Goal: Contribute content

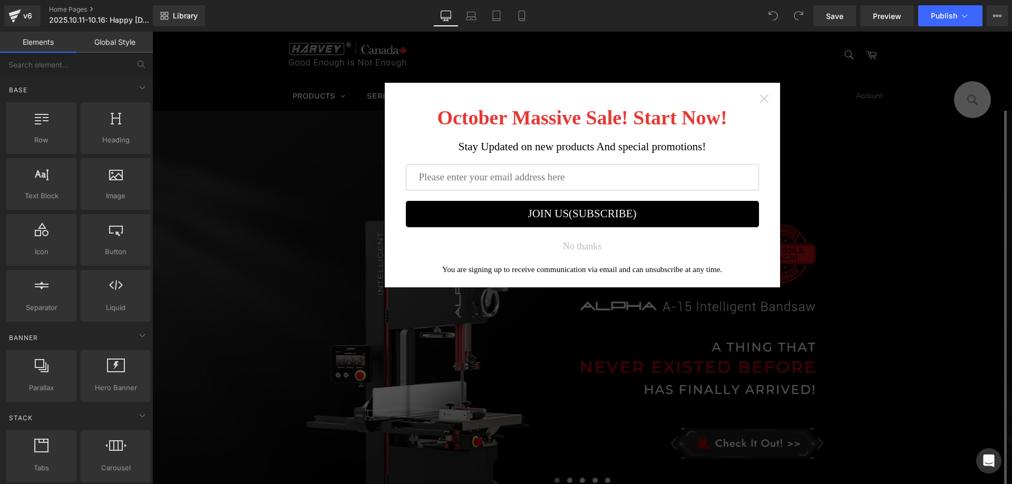
click at [760, 97] on icon "Close widget" at bounding box center [764, 98] width 11 height 11
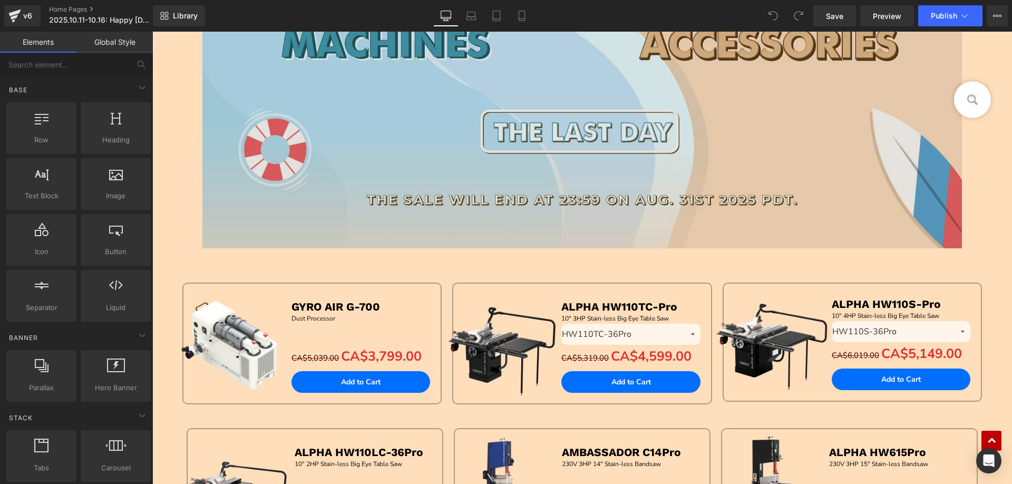
scroll to position [633, 0]
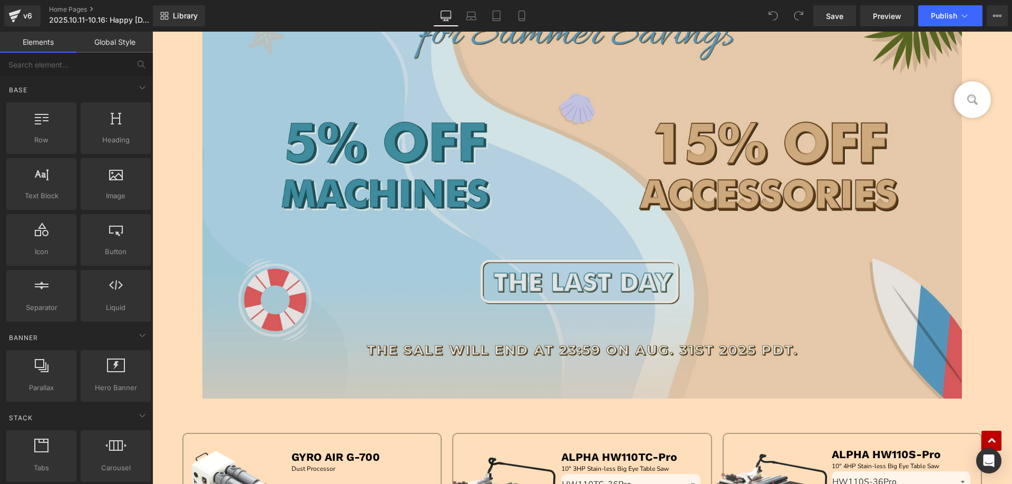
click at [403, 167] on img at bounding box center [582, 174] width 760 height 448
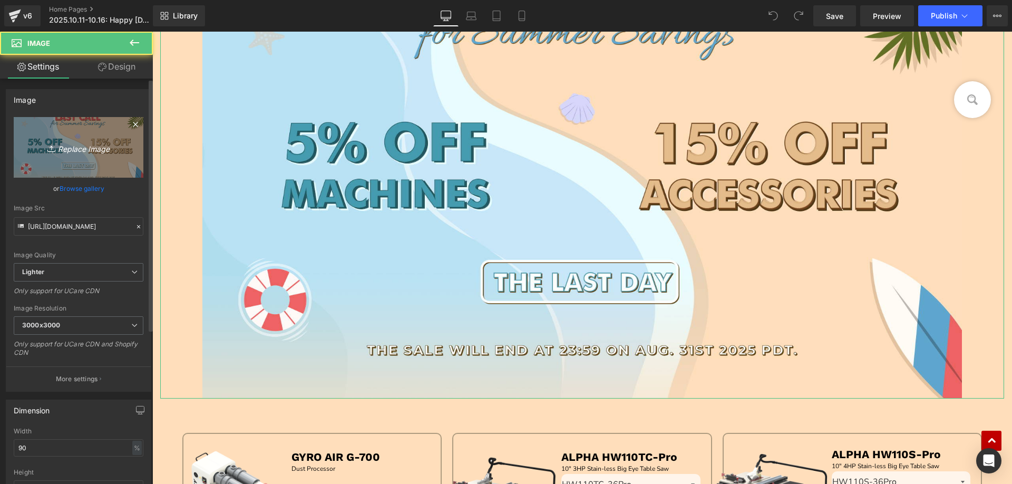
click at [88, 139] on link "Replace Image" at bounding box center [79, 147] width 130 height 61
type input "C:\fakepath\BANNER.jpg"
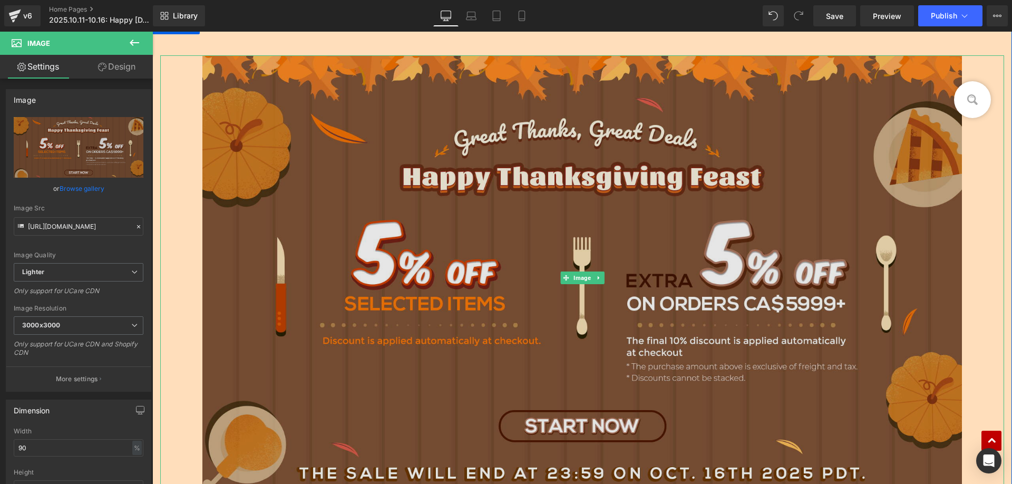
scroll to position [264, 0]
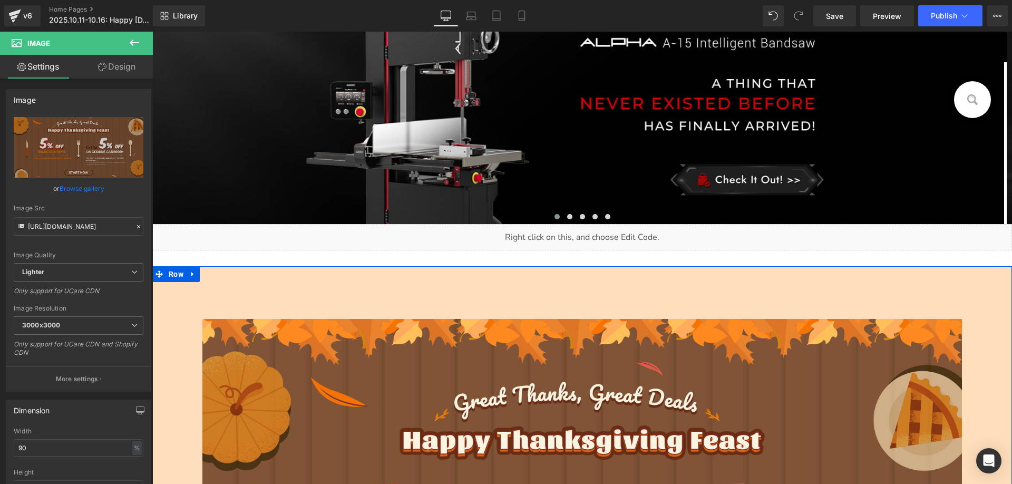
drag, startPoint x: 169, startPoint y: 277, endPoint x: 161, endPoint y: 246, distance: 31.5
click at [169, 277] on span "Row" at bounding box center [176, 274] width 20 height 16
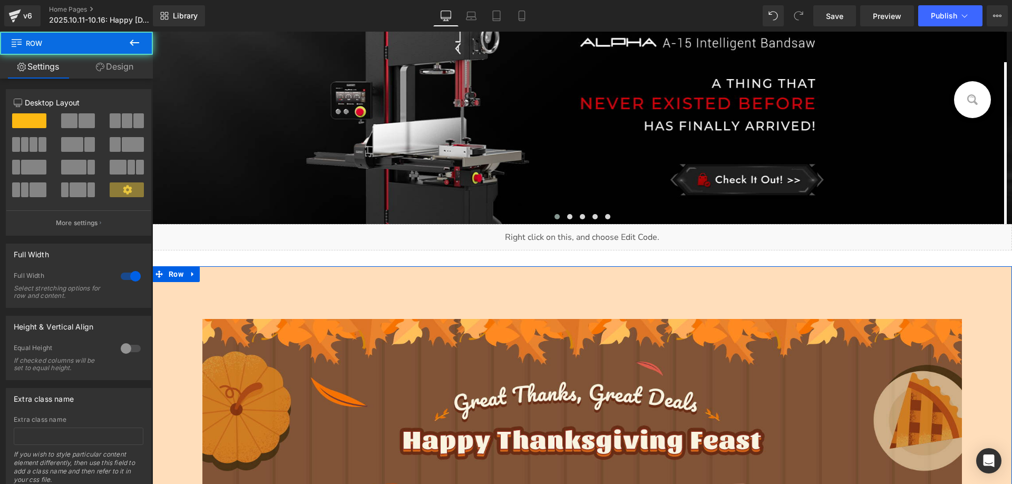
click at [119, 62] on link "Design" at bounding box center [114, 67] width 76 height 24
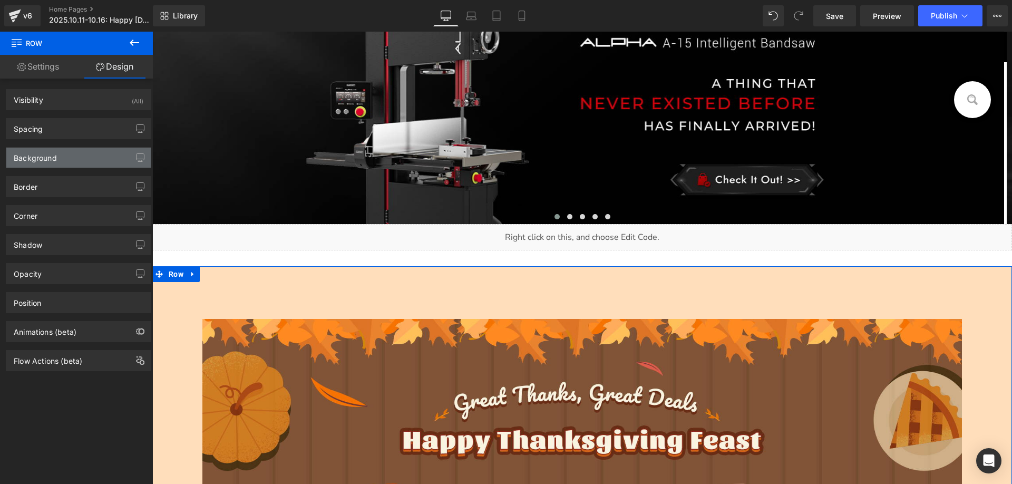
drag, startPoint x: 64, startPoint y: 156, endPoint x: 70, endPoint y: 208, distance: 52.0
click at [63, 156] on div "Background" at bounding box center [78, 158] width 144 height 20
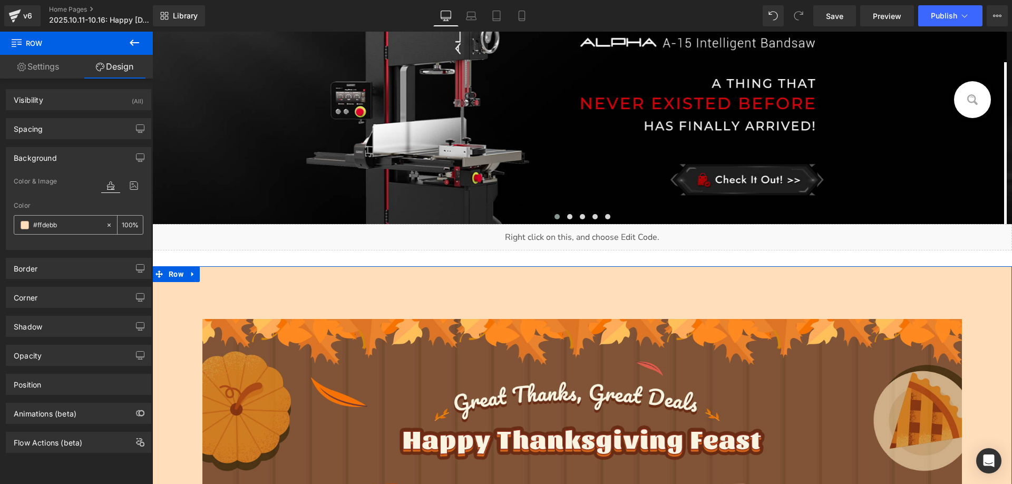
click at [65, 223] on input "#ffdebb" at bounding box center [66, 225] width 67 height 12
paste input "a17047"
type input "a17047"
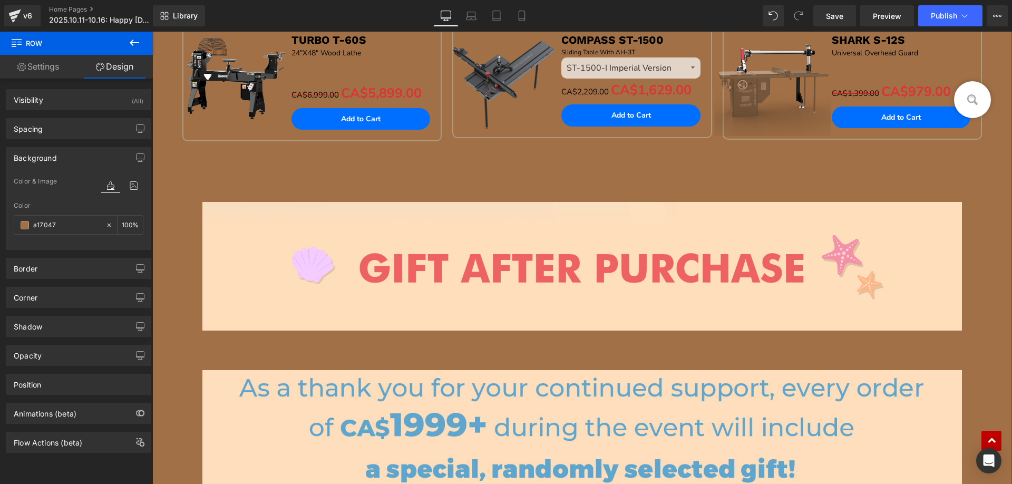
scroll to position [1582, 0]
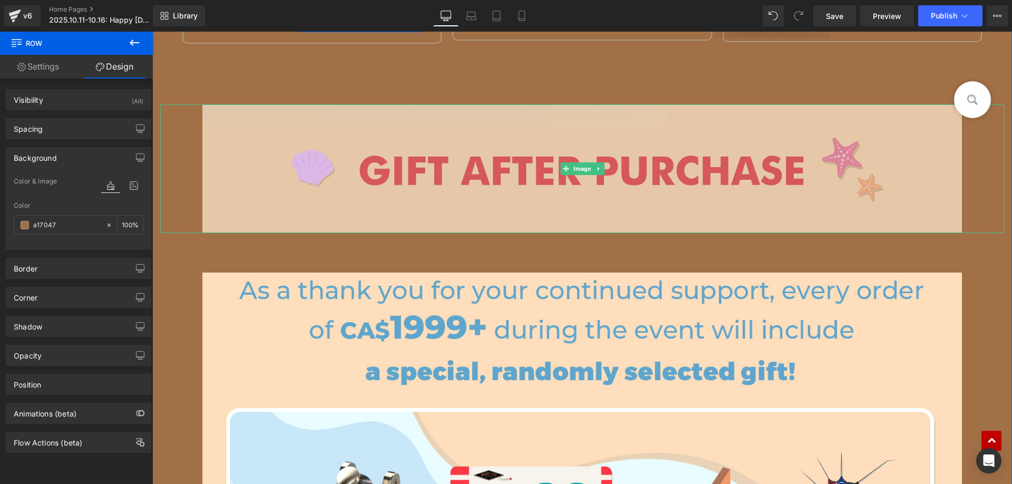
drag, startPoint x: 313, startPoint y: 175, endPoint x: 278, endPoint y: 172, distance: 35.4
click at [313, 174] on img at bounding box center [582, 168] width 760 height 129
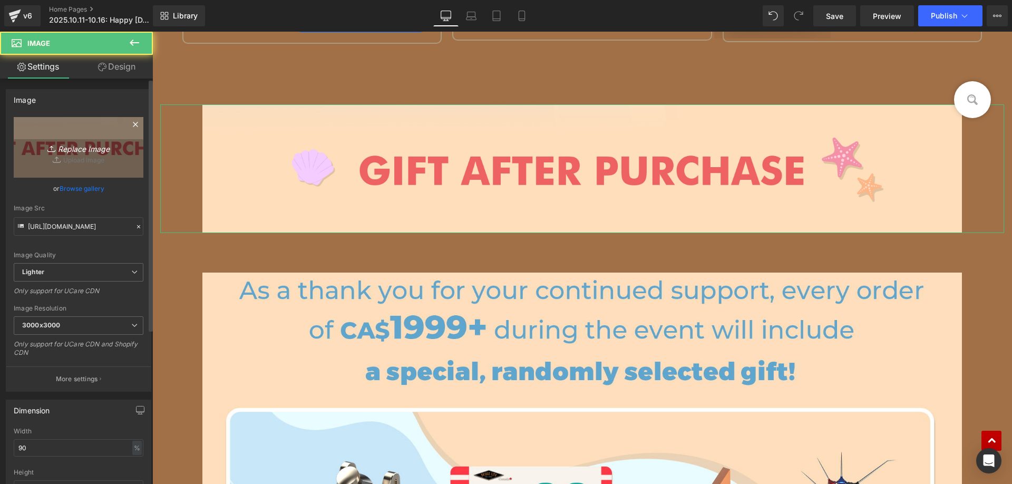
click at [54, 129] on link "Replace Image" at bounding box center [79, 147] width 130 height 61
type input "C:\fakepath\edmhv_04.jpg"
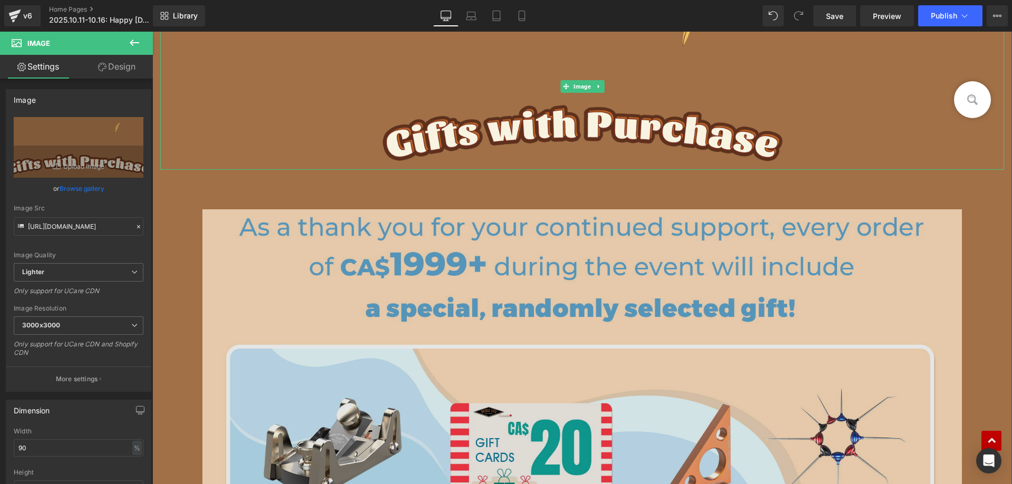
scroll to position [1687, 0]
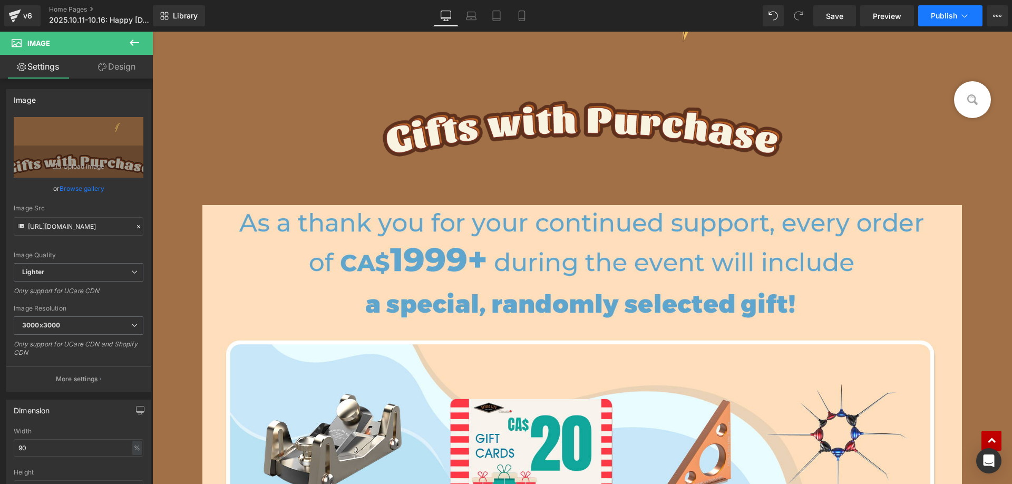
click at [949, 14] on span "Publish" at bounding box center [944, 16] width 26 height 8
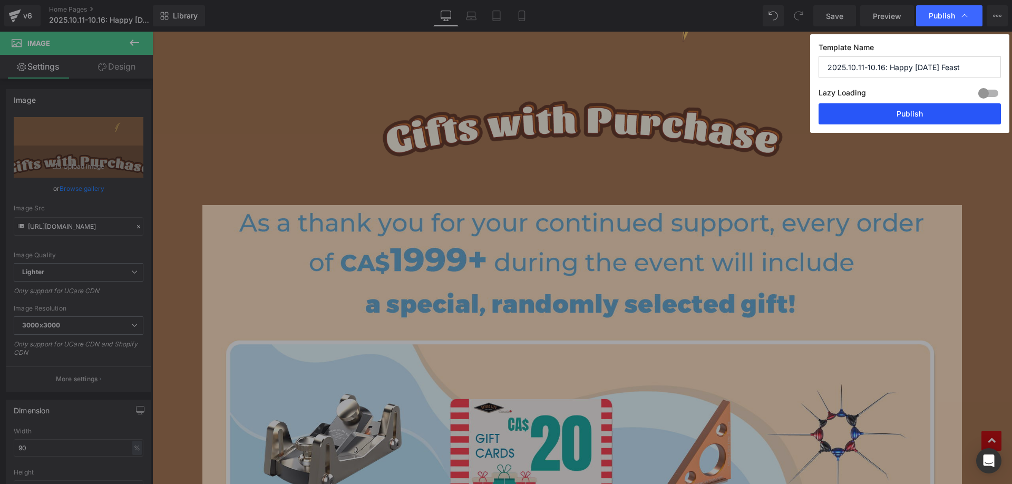
click at [848, 115] on button "Publish" at bounding box center [910, 113] width 182 height 21
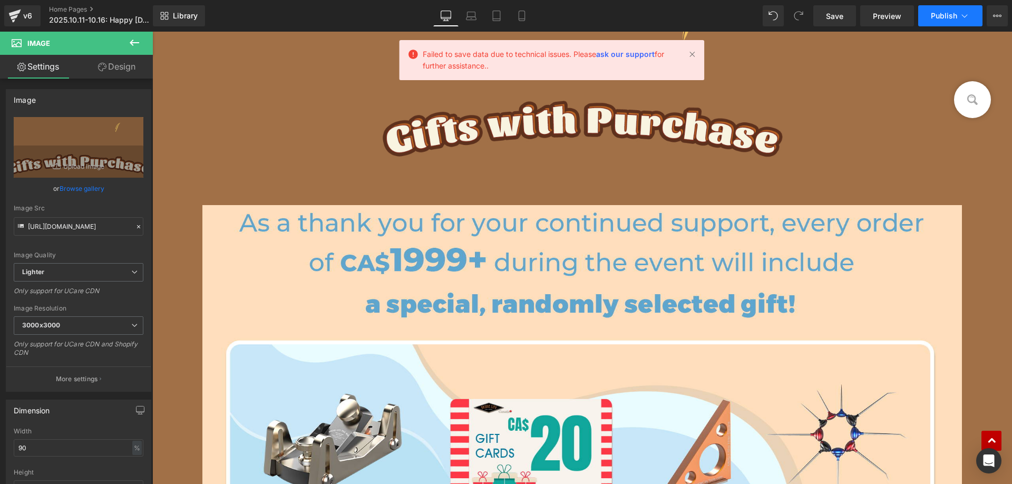
click at [940, 13] on span "Publish" at bounding box center [944, 16] width 26 height 8
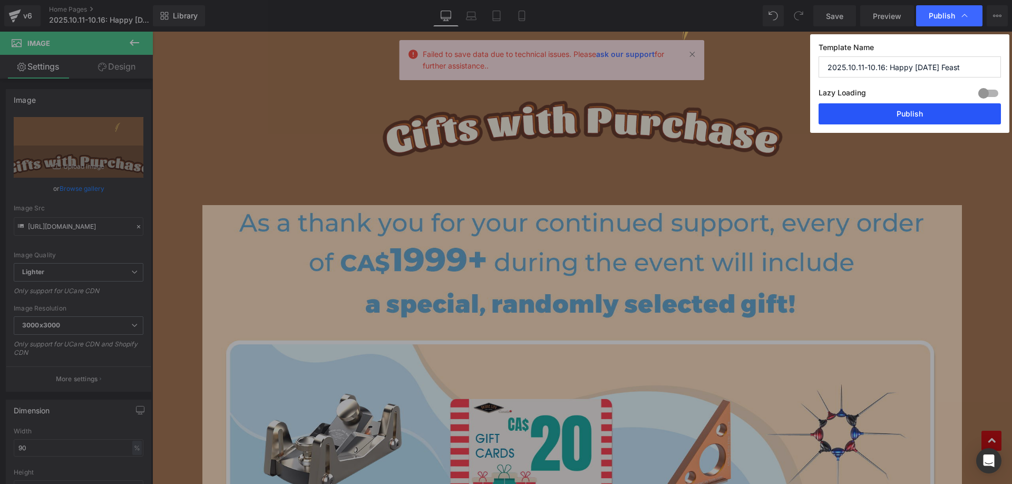
click at [886, 115] on button "Publish" at bounding box center [910, 113] width 182 height 21
